Goal: Navigation & Orientation: Find specific page/section

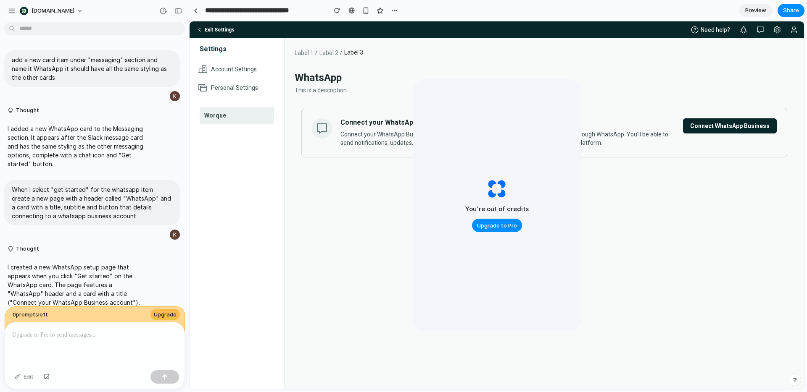
scroll to position [614, 0]
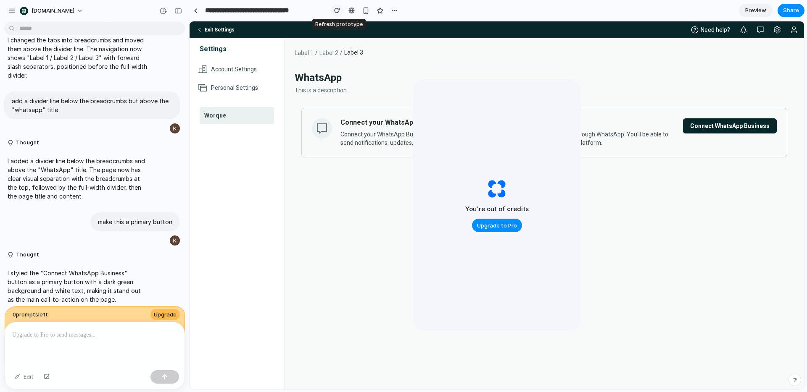
click at [335, 13] on button "button" at bounding box center [337, 10] width 13 height 13
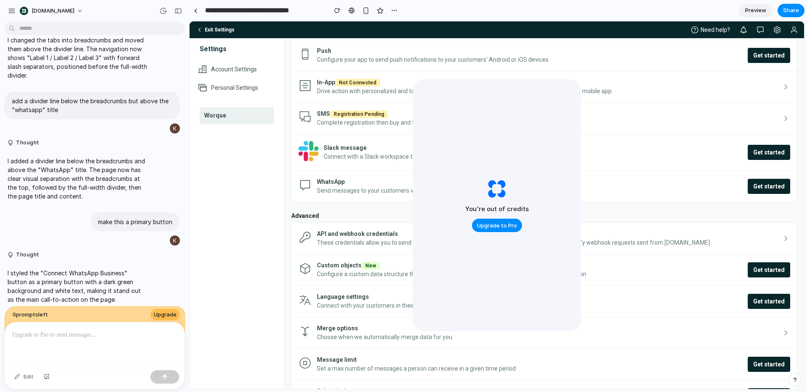
scroll to position [0, 0]
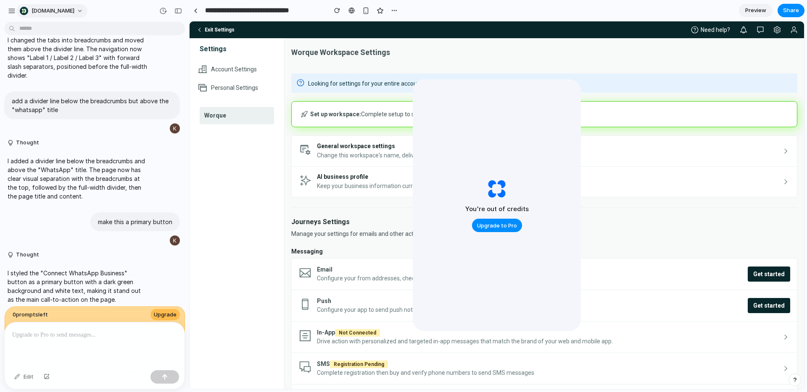
click at [45, 8] on span "[DOMAIN_NAME]" at bounding box center [53, 11] width 43 height 8
click at [11, 9] on div "Settings Invite members Change theme Sign out" at bounding box center [403, 196] width 807 height 392
click at [11, 10] on div "button" at bounding box center [12, 11] width 8 height 8
click at [43, 10] on span "[DOMAIN_NAME]" at bounding box center [53, 11] width 43 height 8
click at [11, 8] on div "button" at bounding box center [12, 11] width 8 height 8
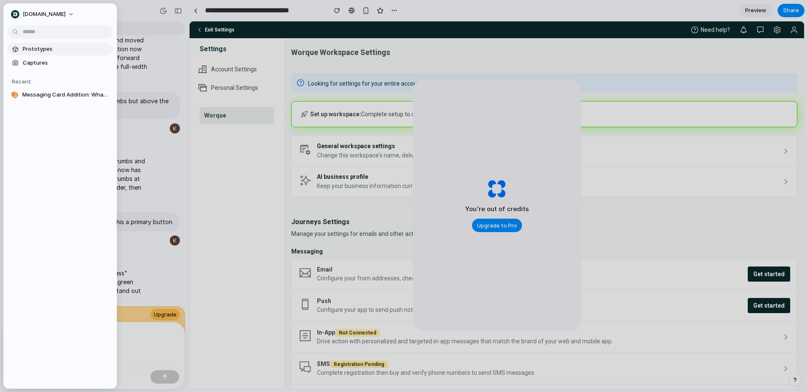
click at [27, 52] on span "Prototypes" at bounding box center [66, 49] width 87 height 8
